Goal: Task Accomplishment & Management: Complete application form

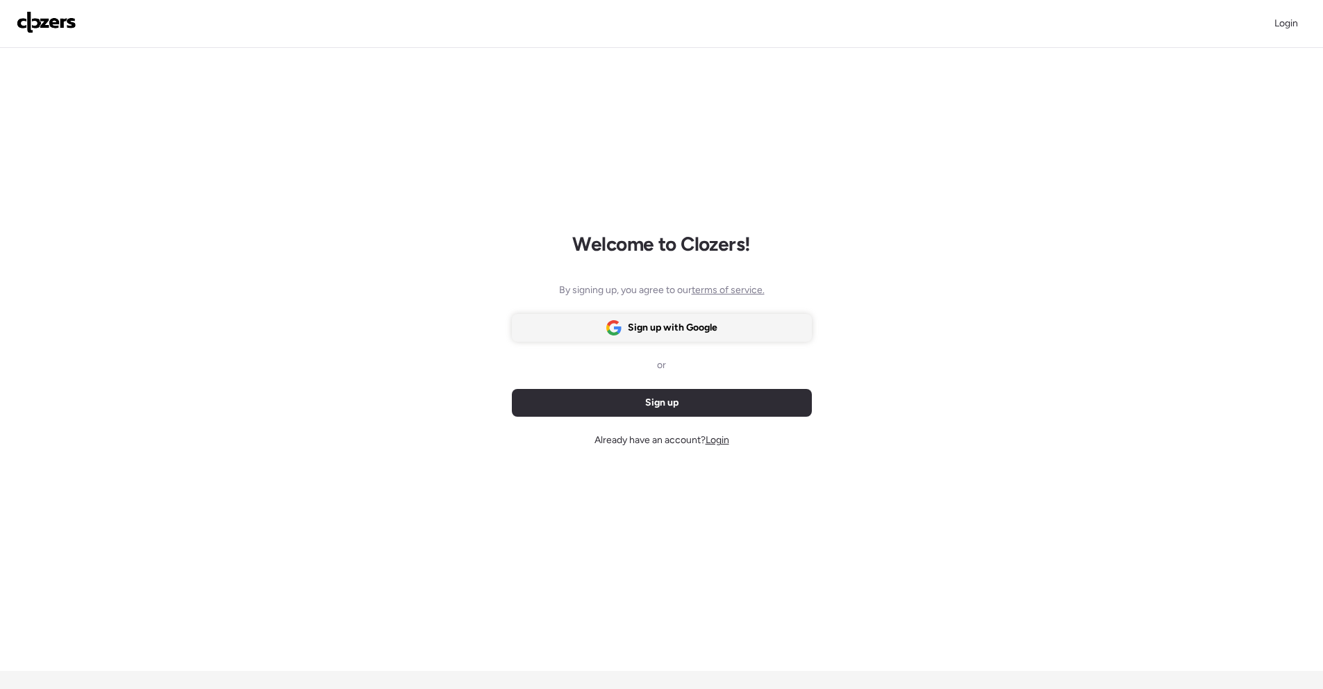
click at [673, 324] on span "Sign up with Google" at bounding box center [673, 328] width 90 height 14
